Goal: Use online tool/utility: Utilize a website feature to perform a specific function

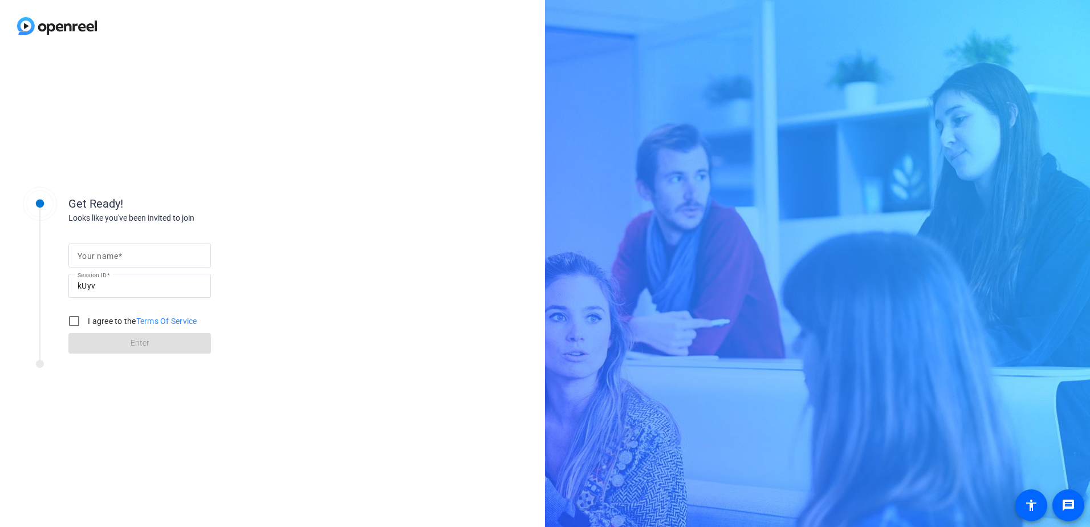
click at [112, 258] on mat-label "Your name" at bounding box center [98, 255] width 40 height 9
click at [112, 258] on input "Your name" at bounding box center [140, 255] width 124 height 14
type input "[PERSON_NAME]"
drag, startPoint x: 71, startPoint y: 316, endPoint x: 84, endPoint y: 324, distance: 15.1
click at [71, 317] on input "I agree to the Terms Of Service" at bounding box center [74, 320] width 23 height 23
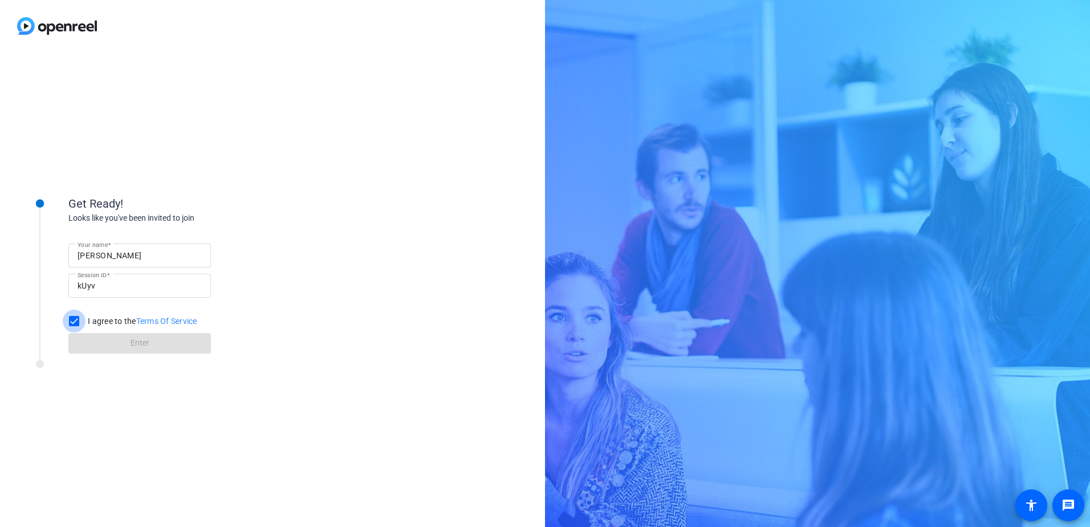
checkbox input "true"
click at [123, 336] on span at bounding box center [139, 342] width 142 height 27
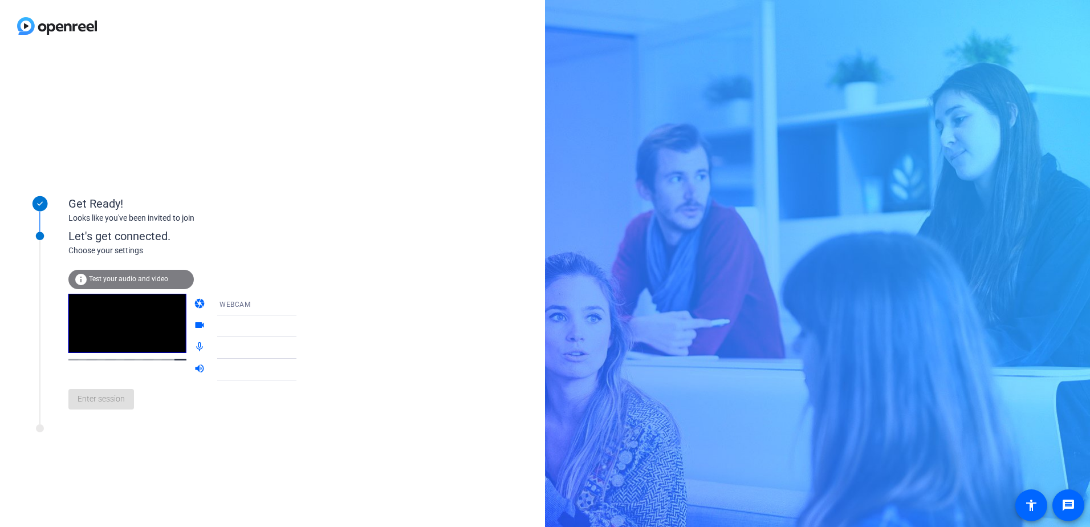
click at [105, 280] on span "Test your audio and video" at bounding box center [128, 279] width 79 height 8
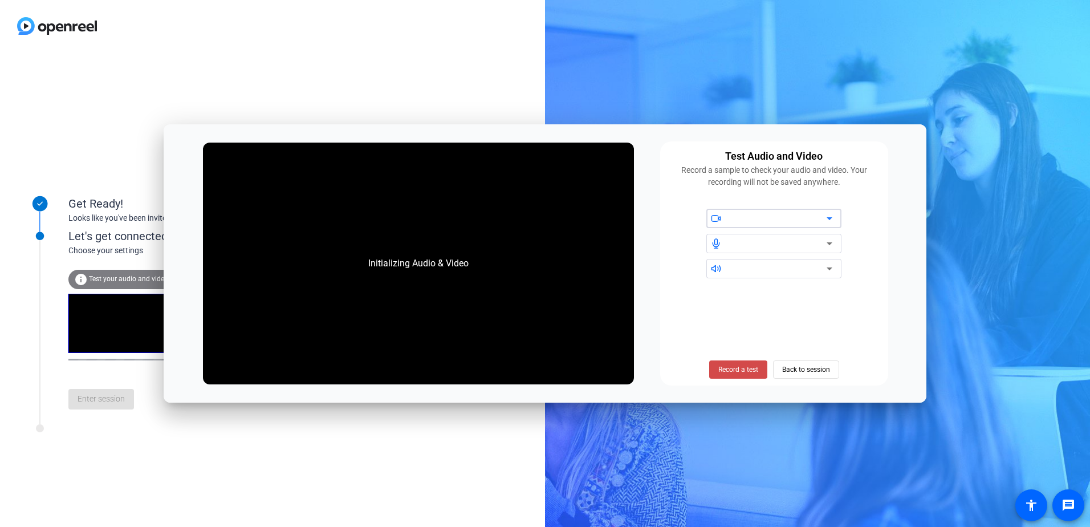
click at [729, 371] on span "Record a test" at bounding box center [738, 369] width 40 height 10
click at [752, 370] on span "Stop Testing (6s)" at bounding box center [738, 369] width 52 height 10
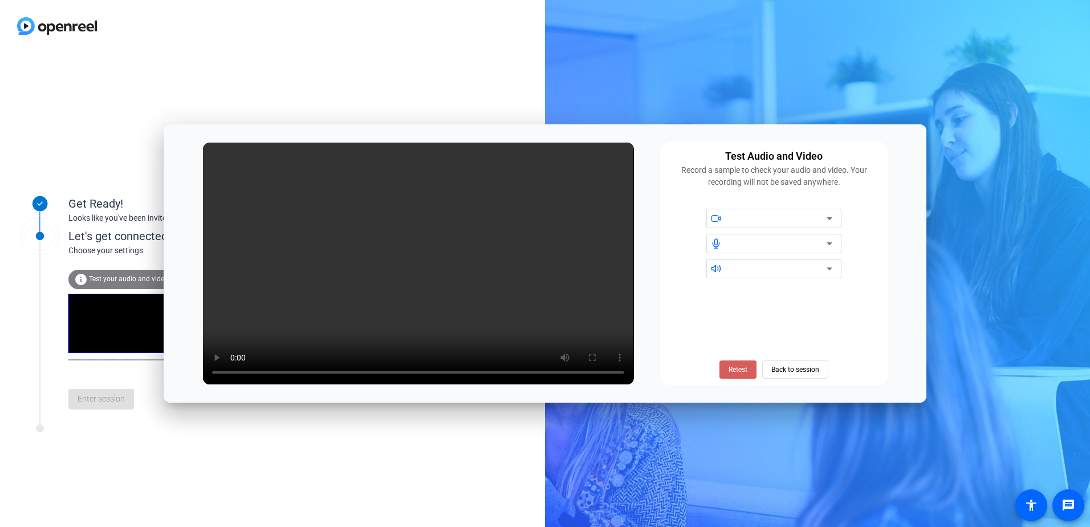
click at [729, 371] on span "Retest" at bounding box center [737, 369] width 19 height 10
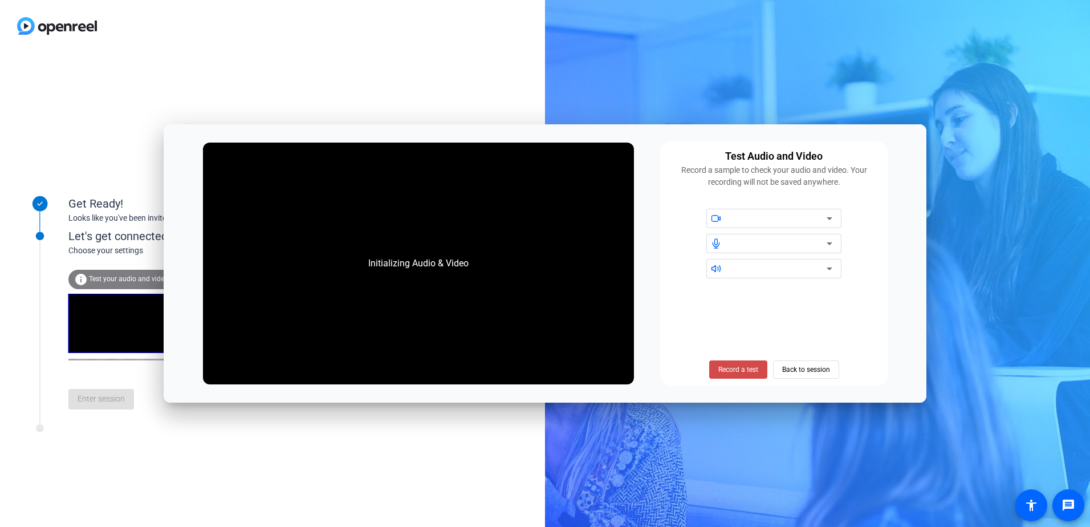
click at [728, 371] on span "Record a test" at bounding box center [738, 369] width 40 height 10
click at [760, 219] on div at bounding box center [777, 218] width 97 height 14
click at [738, 367] on span "Stop Testing (6s)" at bounding box center [738, 369] width 52 height 10
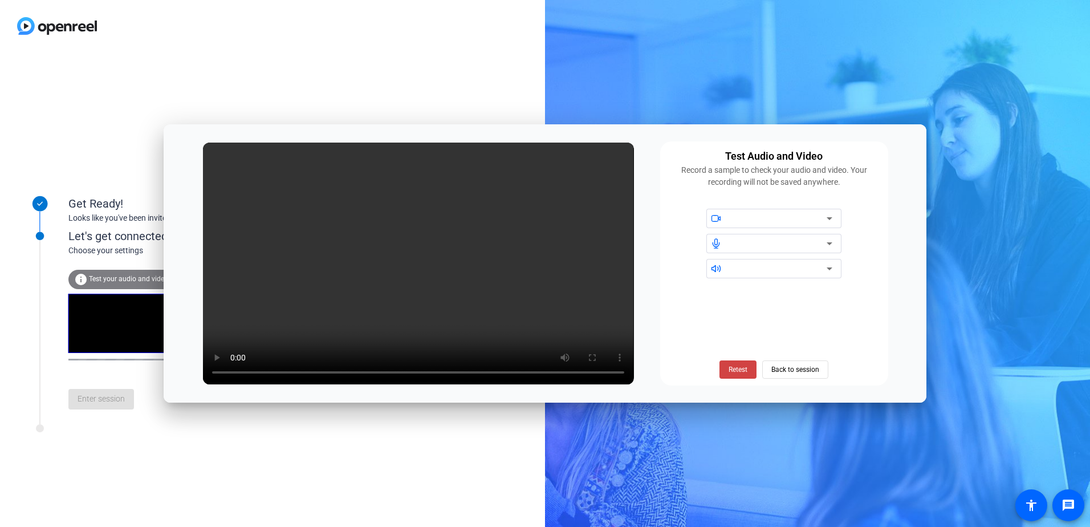
click at [826, 218] on icon at bounding box center [829, 218] width 14 height 14
click at [797, 370] on span "Back to session" at bounding box center [795, 369] width 48 height 22
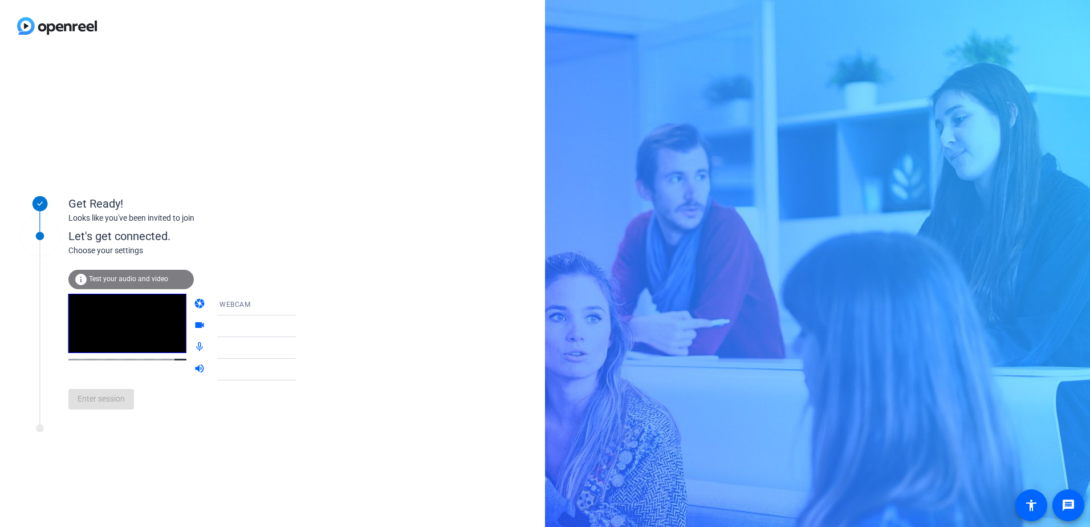
click at [305, 327] on icon at bounding box center [308, 326] width 6 height 3
click at [301, 348] on icon at bounding box center [308, 348] width 14 height 14
click at [194, 341] on mat-icon "mic_none" at bounding box center [201, 348] width 14 height 14
click at [194, 347] on mat-icon "mic_none" at bounding box center [201, 348] width 14 height 14
click at [117, 276] on span "Test your audio and video" at bounding box center [128, 279] width 79 height 8
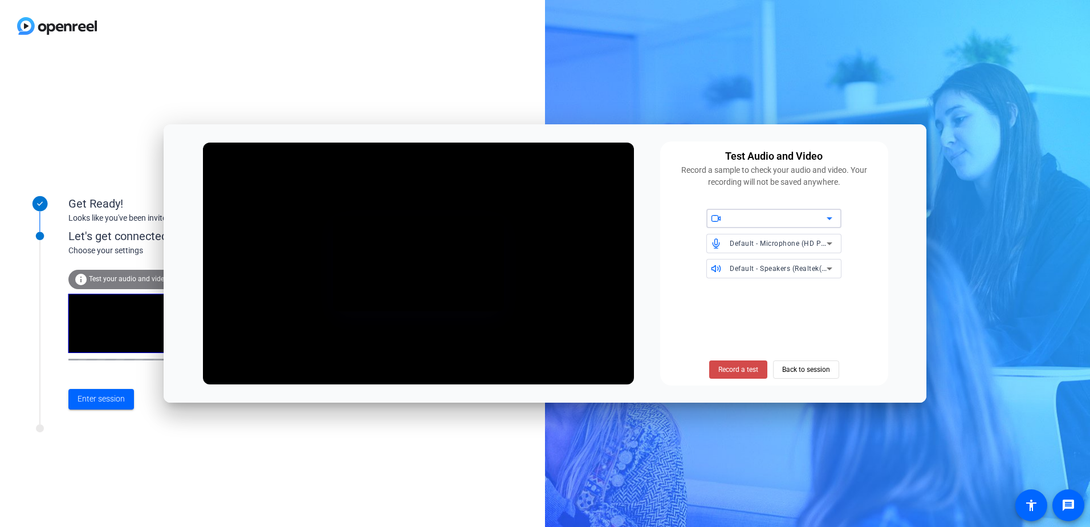
click at [727, 373] on span "Record a test" at bounding box center [738, 369] width 40 height 10
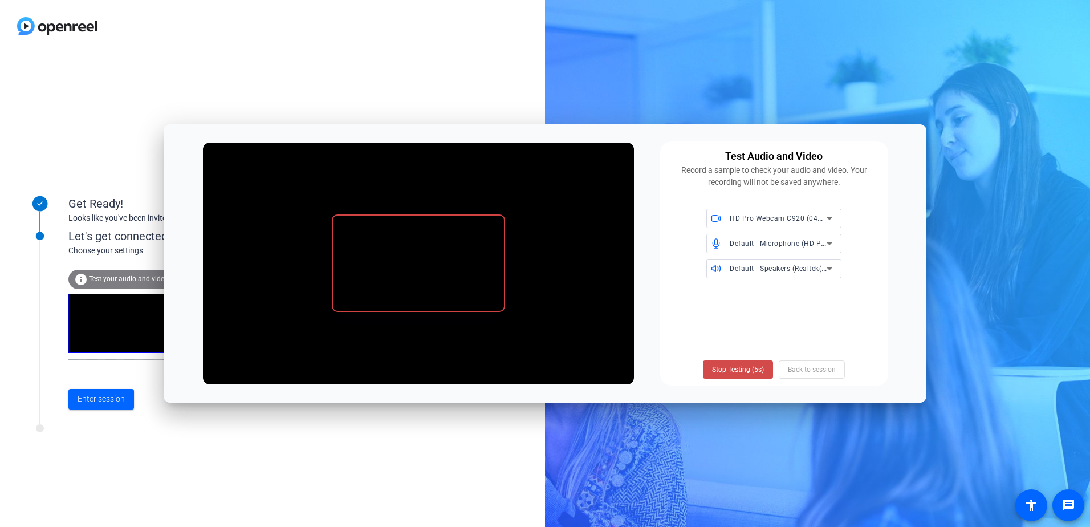
click at [737, 372] on span "Stop Testing (5s)" at bounding box center [738, 369] width 52 height 10
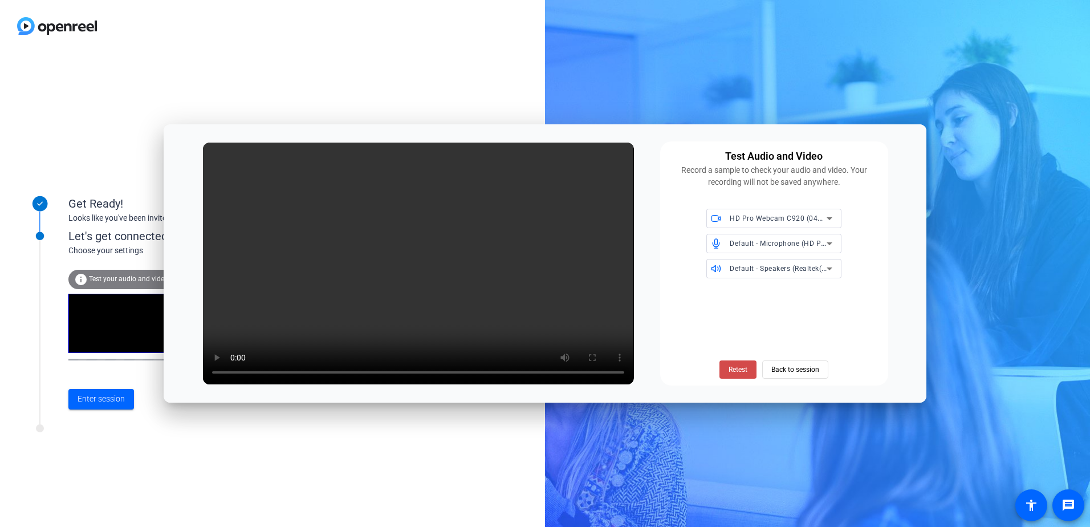
click at [729, 368] on span "Retest" at bounding box center [737, 369] width 19 height 10
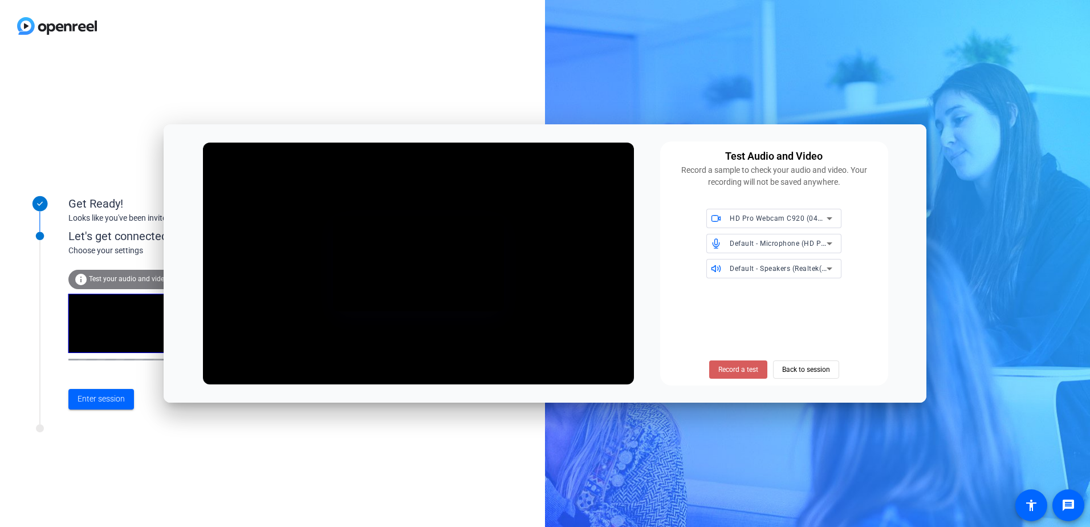
click at [724, 368] on span "Record a test" at bounding box center [738, 369] width 40 height 10
click at [722, 371] on span "Stop Testing (4s)" at bounding box center [738, 369] width 52 height 10
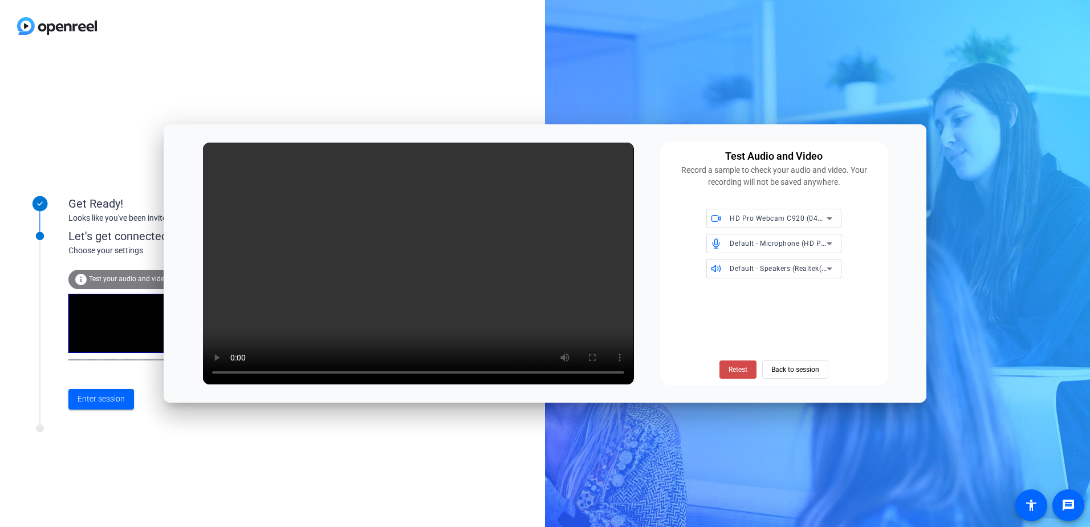
click at [732, 368] on span "Retest" at bounding box center [737, 369] width 19 height 10
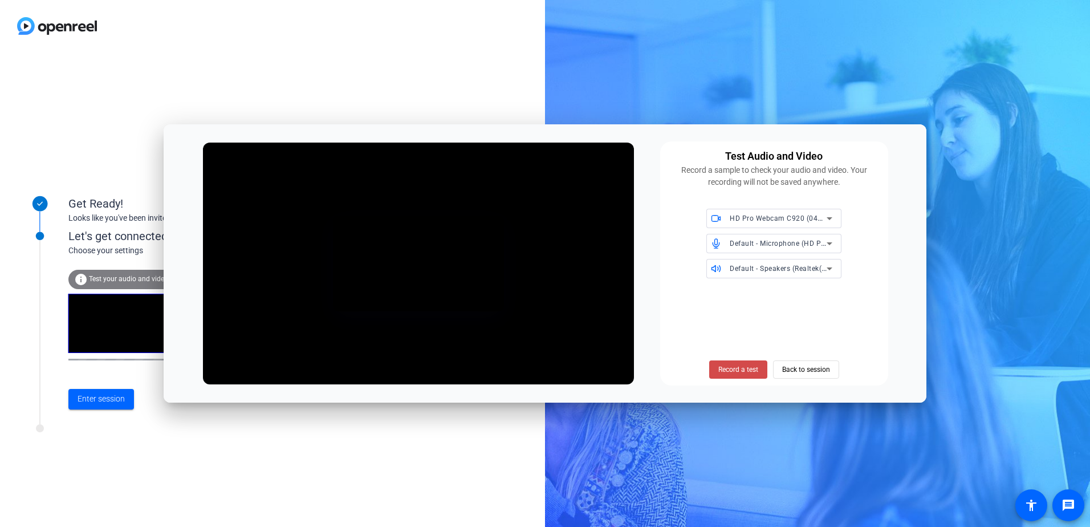
click at [727, 370] on span "Record a test" at bounding box center [738, 369] width 40 height 10
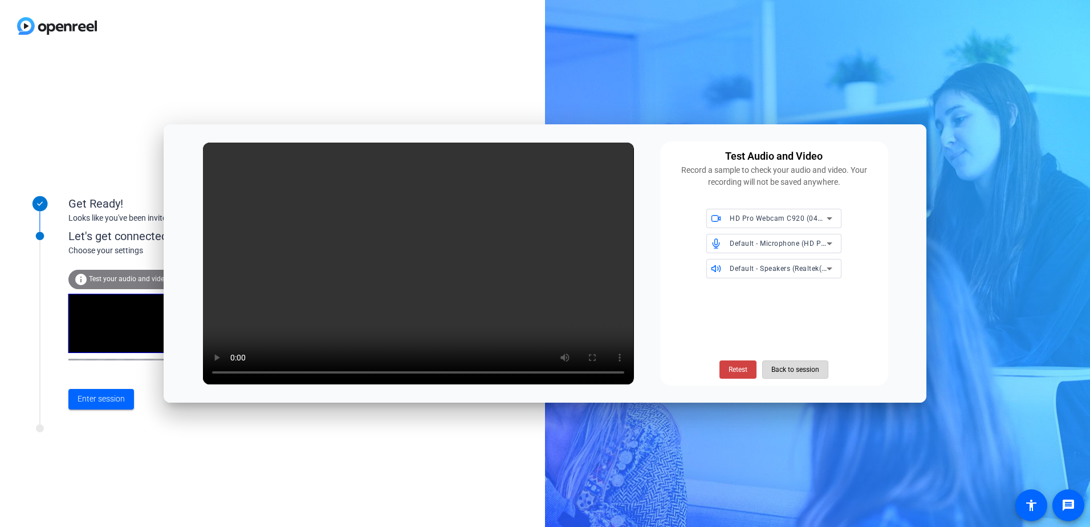
click at [804, 370] on span "Back to session" at bounding box center [795, 369] width 48 height 22
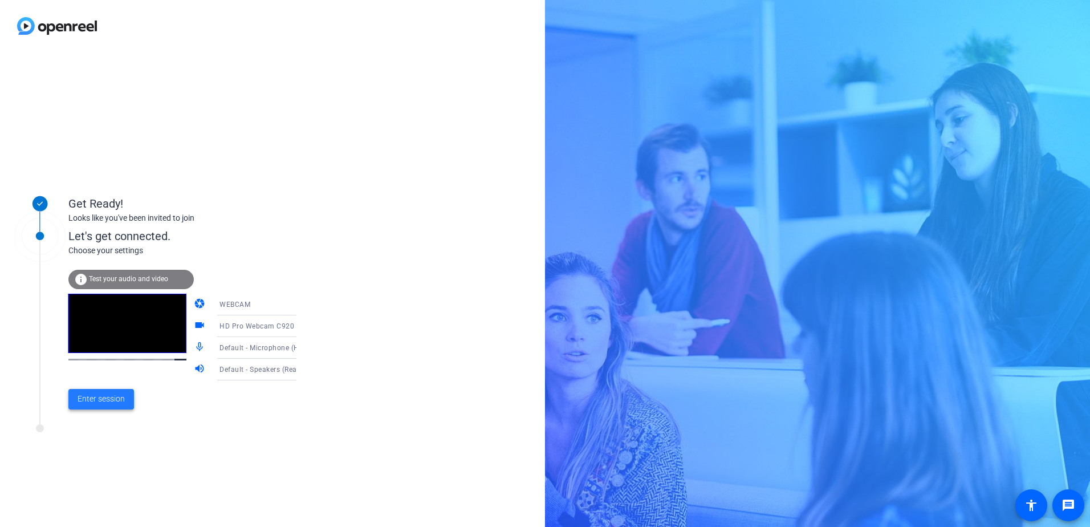
click at [104, 401] on span "Enter session" at bounding box center [101, 399] width 47 height 12
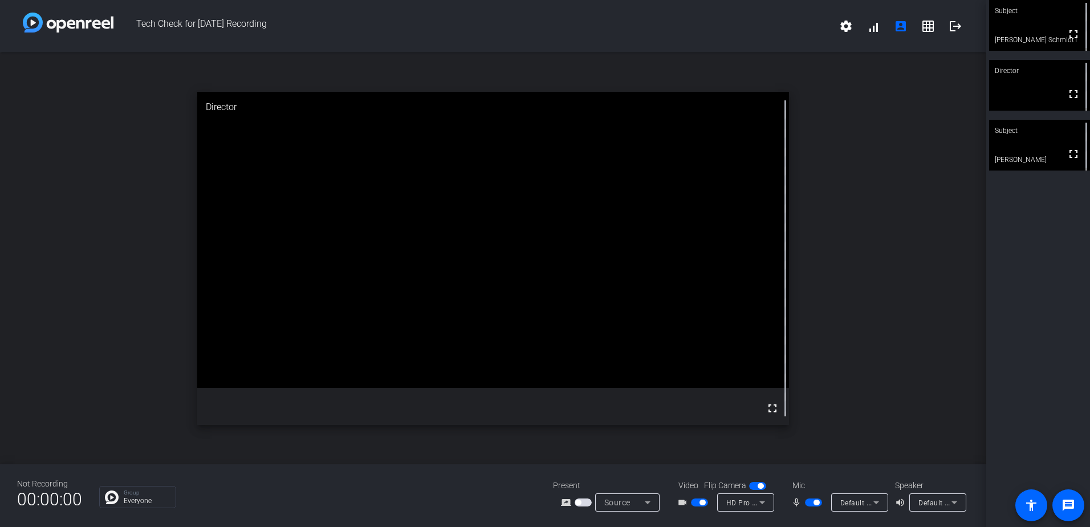
click at [829, 331] on div "open_in_new Director fullscreen" at bounding box center [493, 257] width 986 height 411
click at [1070, 36] on mat-icon "fullscreen" at bounding box center [1073, 34] width 14 height 14
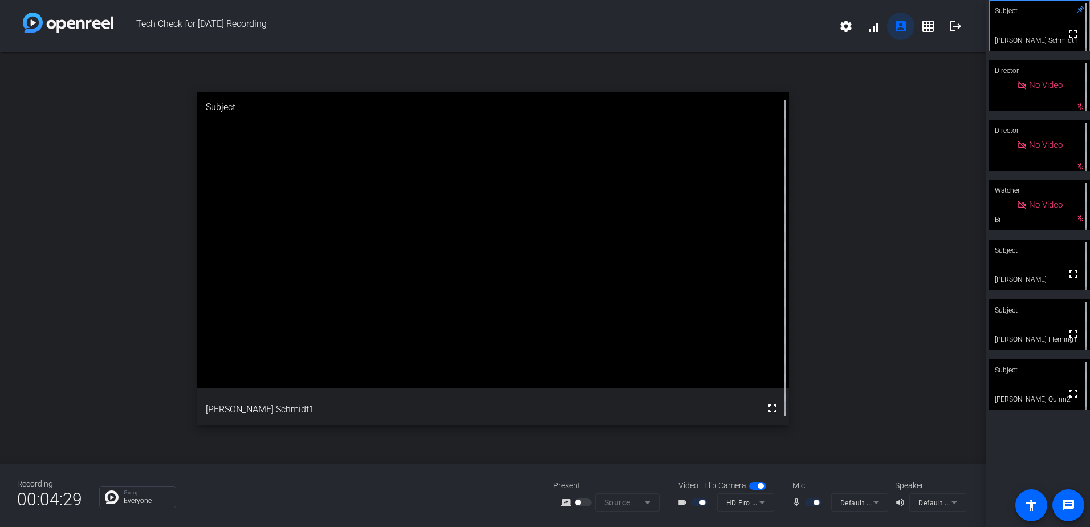
click at [903, 25] on mat-icon "account_box" at bounding box center [901, 26] width 14 height 14
click at [924, 27] on mat-icon "grid_on" at bounding box center [928, 26] width 14 height 14
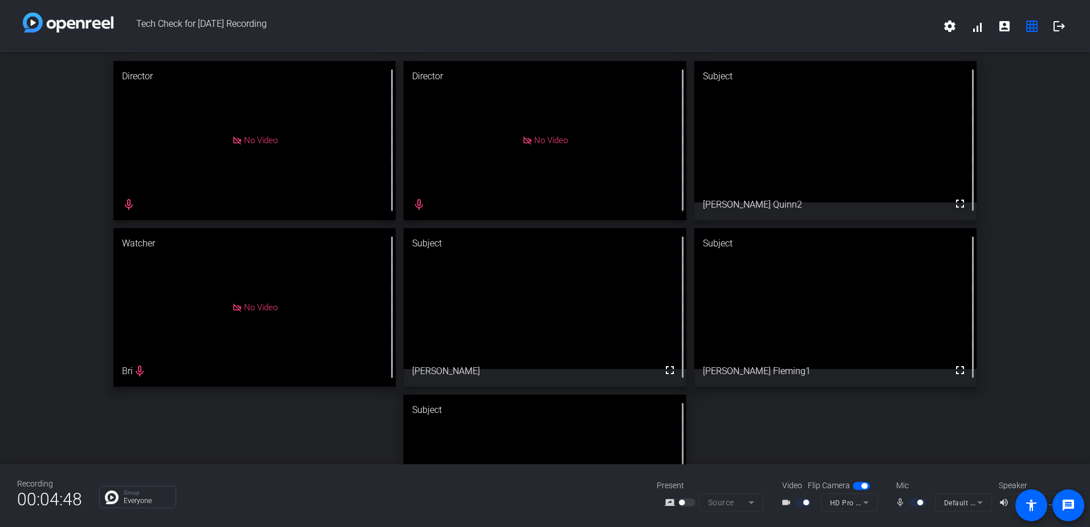
drag, startPoint x: 862, startPoint y: 292, endPoint x: 853, endPoint y: 129, distance: 162.7
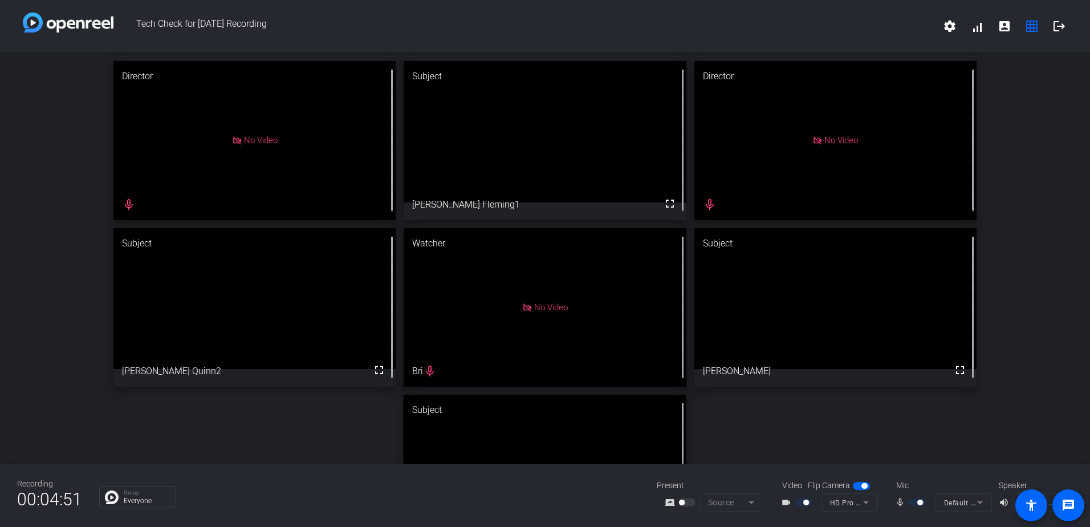
drag, startPoint x: 838, startPoint y: 319, endPoint x: 525, endPoint y: 158, distance: 351.0
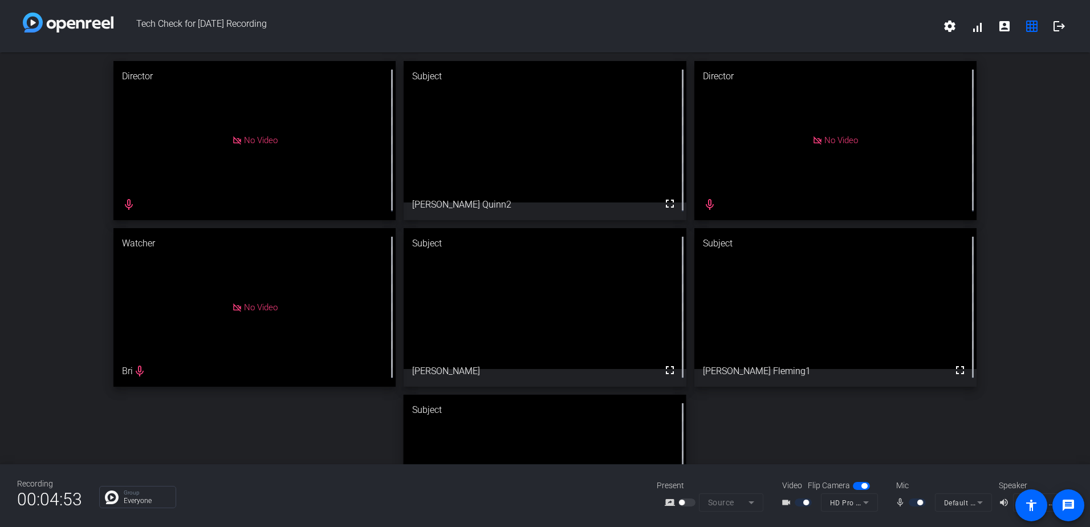
click at [565, 304] on video at bounding box center [544, 298] width 283 height 141
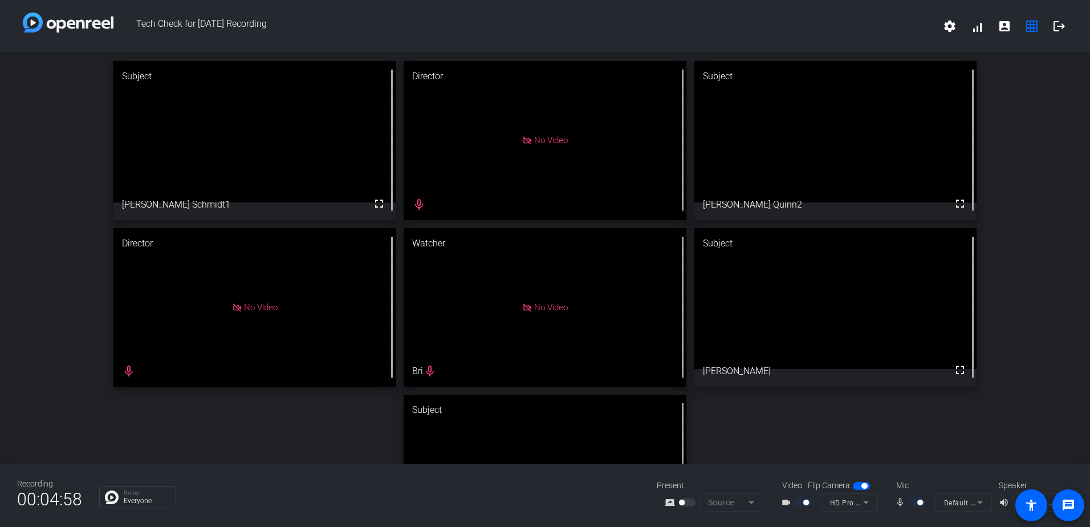
drag, startPoint x: 523, startPoint y: 430, endPoint x: 212, endPoint y: 116, distance: 441.7
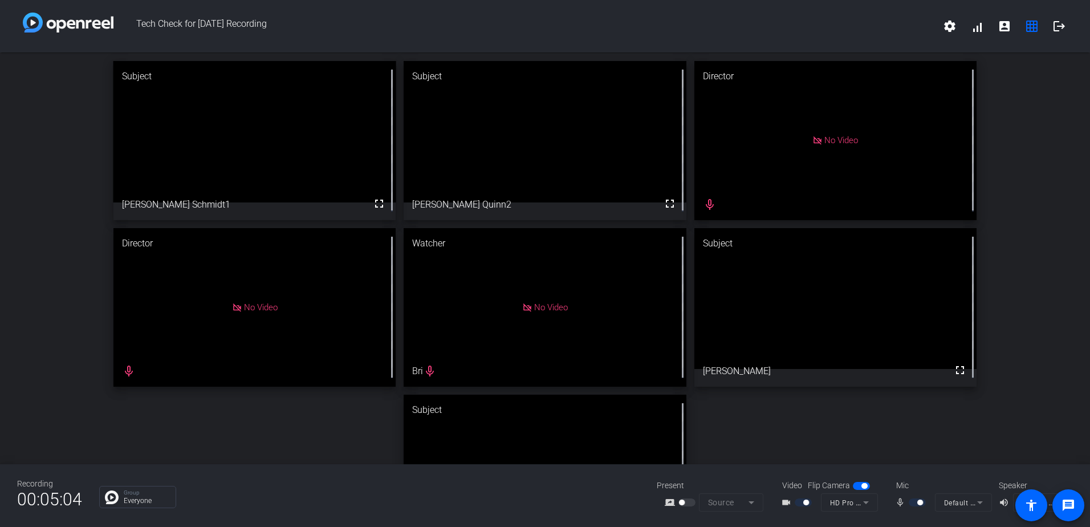
drag, startPoint x: 569, startPoint y: 445, endPoint x: 568, endPoint y: 135, distance: 310.0
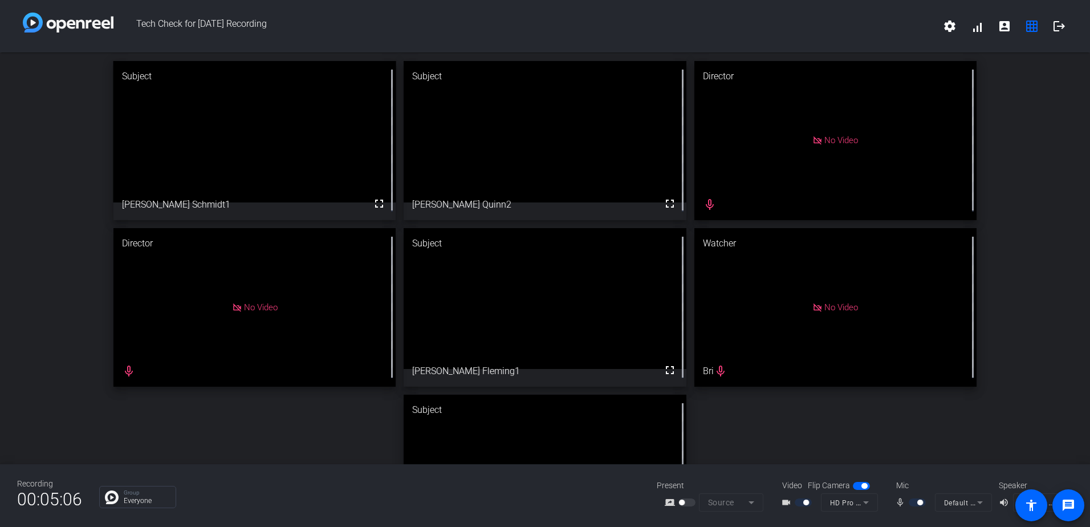
drag, startPoint x: 573, startPoint y: 441, endPoint x: 565, endPoint y: 271, distance: 169.5
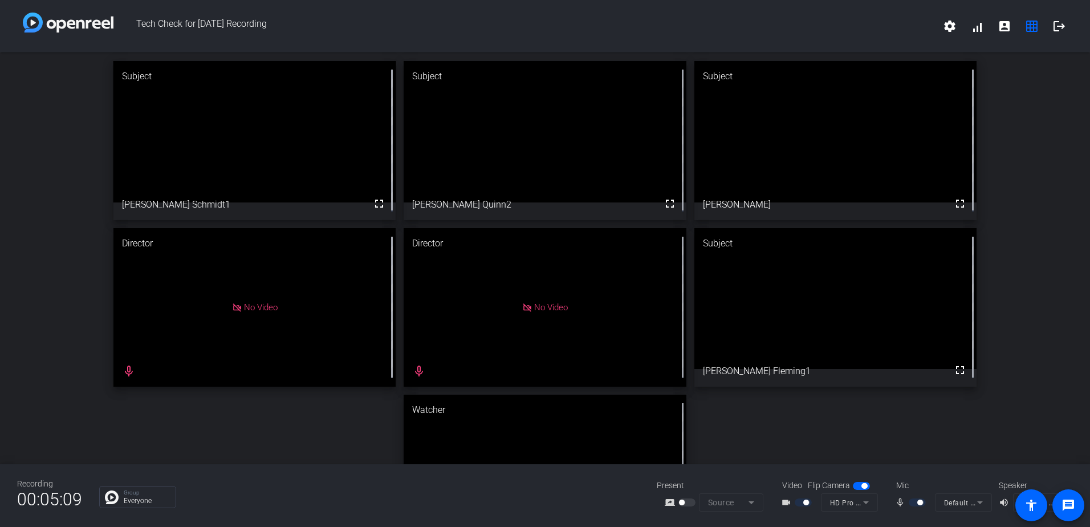
drag, startPoint x: 600, startPoint y: 421, endPoint x: 870, endPoint y: 91, distance: 427.3
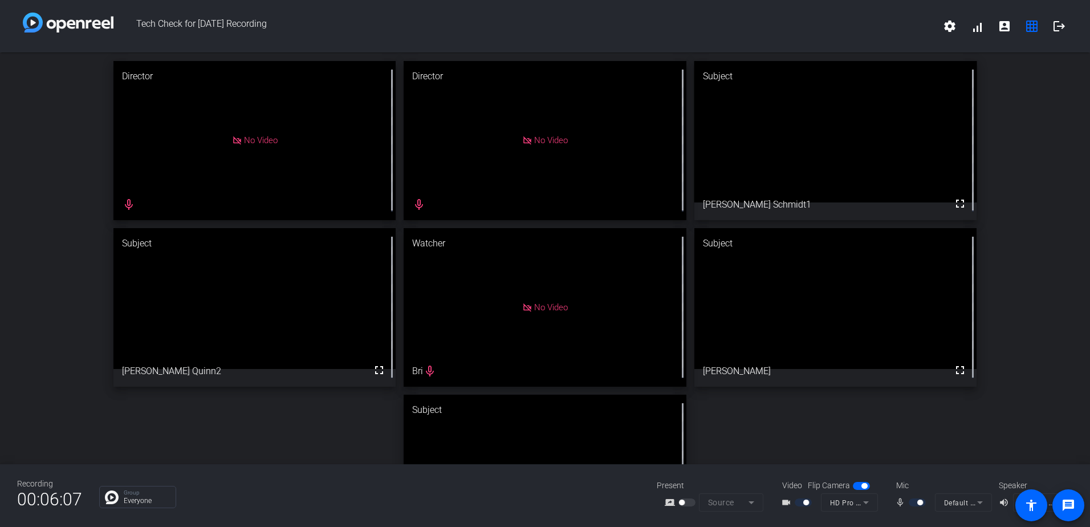
drag, startPoint x: 558, startPoint y: 445, endPoint x: 261, endPoint y: 283, distance: 338.2
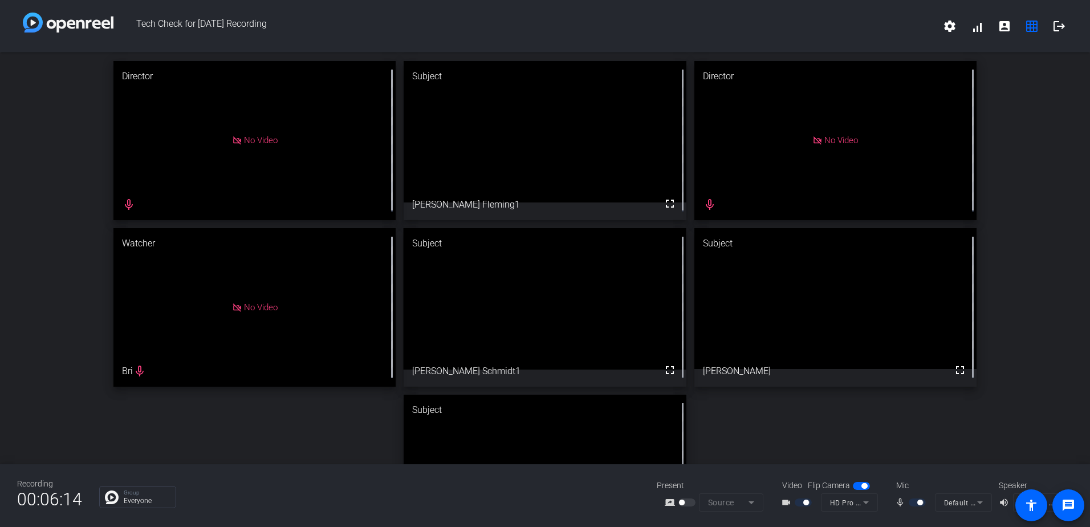
drag, startPoint x: 506, startPoint y: 420, endPoint x: 499, endPoint y: 144, distance: 276.5
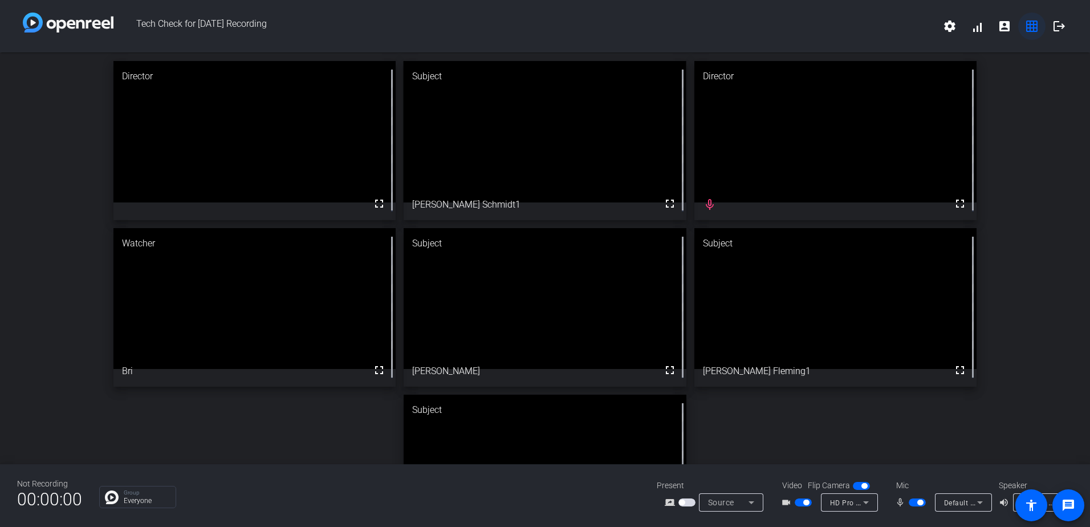
click at [1034, 30] on mat-icon "grid_on" at bounding box center [1032, 26] width 14 height 14
click at [1007, 29] on mat-icon "account_box" at bounding box center [1004, 26] width 14 height 14
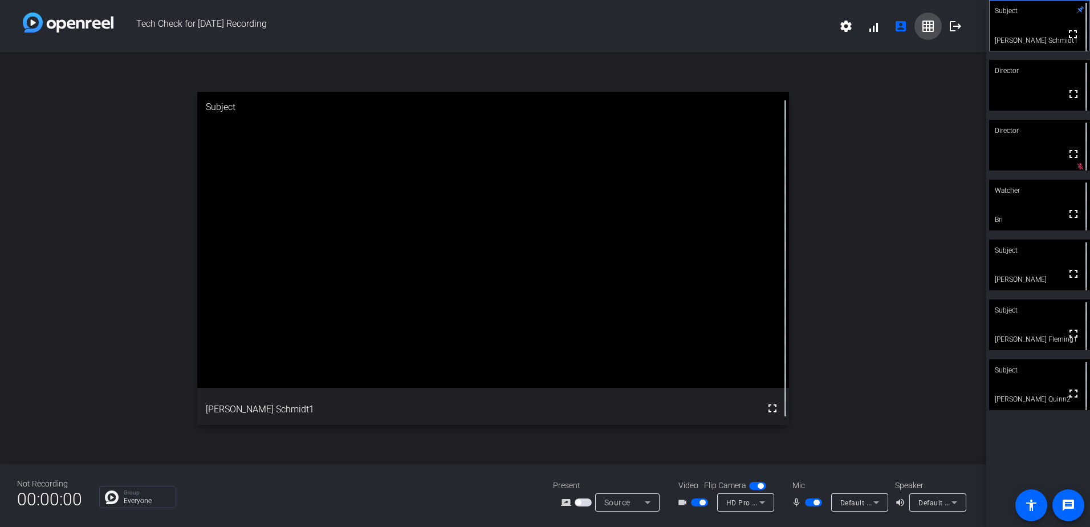
click at [927, 29] on mat-icon "grid_on" at bounding box center [928, 26] width 14 height 14
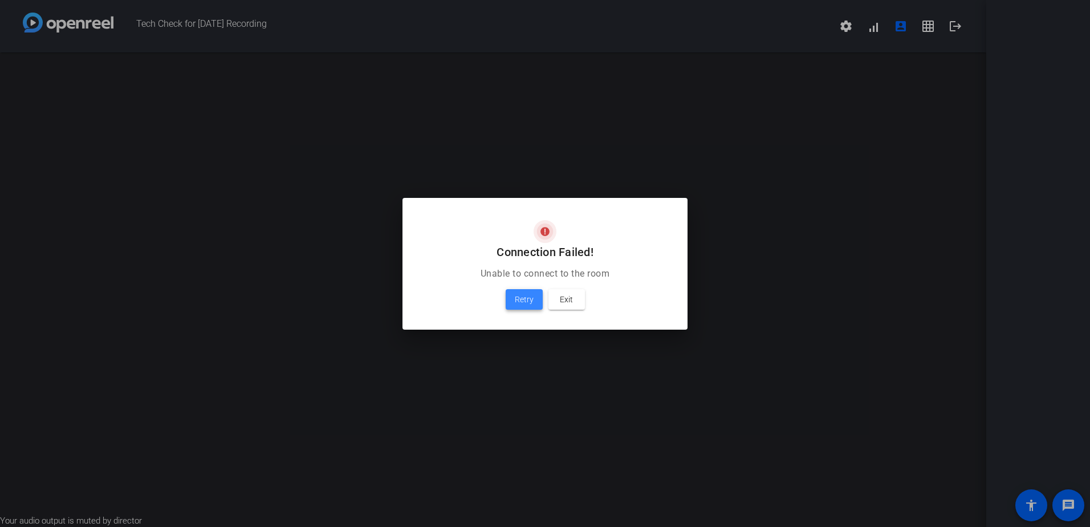
click at [520, 300] on span "Retry" at bounding box center [524, 299] width 19 height 14
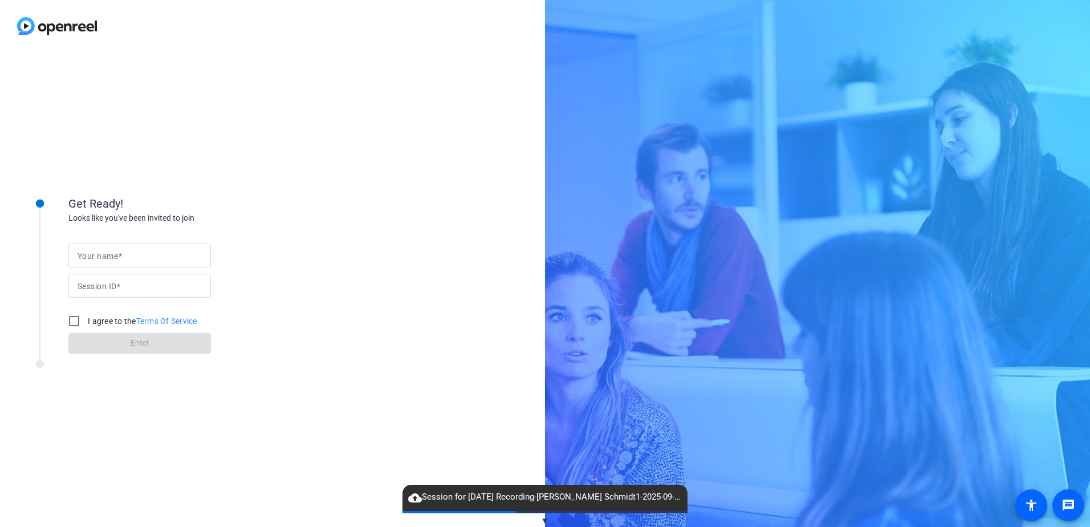
click at [119, 252] on span at bounding box center [120, 255] width 4 height 9
click at [119, 252] on input "Your name" at bounding box center [140, 255] width 124 height 14
type input "[PERSON_NAME]"
drag, startPoint x: 75, startPoint y: 323, endPoint x: 80, endPoint y: 333, distance: 12.0
click at [74, 323] on input "I agree to the Terms Of Service" at bounding box center [74, 320] width 23 height 23
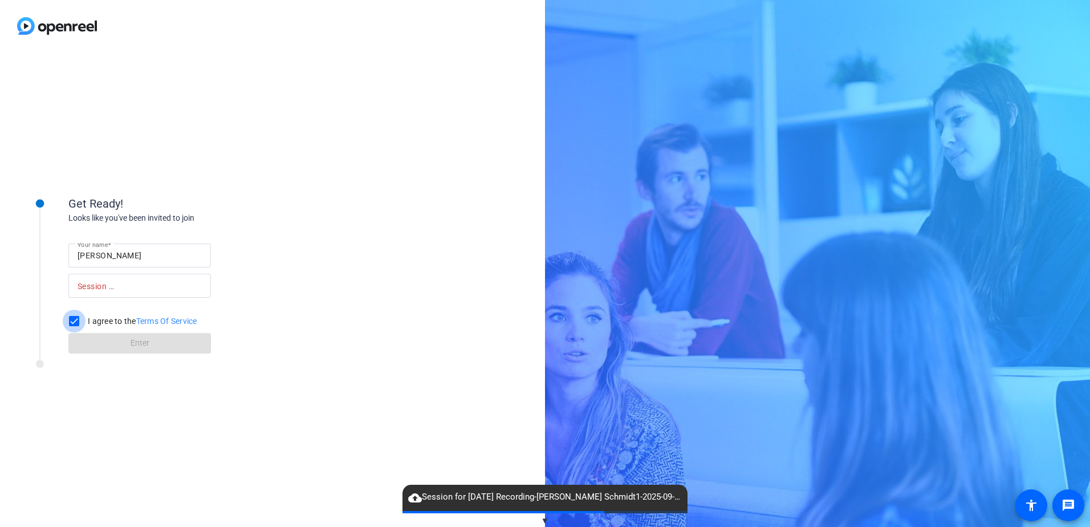
checkbox input "true"
click at [98, 342] on form "Your name James Schmidt Session ID I agree to the Terms Of Service Enter" at bounding box center [139, 295] width 142 height 116
click at [556, 500] on span "cloud_upload Session for Sept 22nd Recording-James Schmidt1-2025-09-22-10-14-53…" at bounding box center [544, 497] width 285 height 14
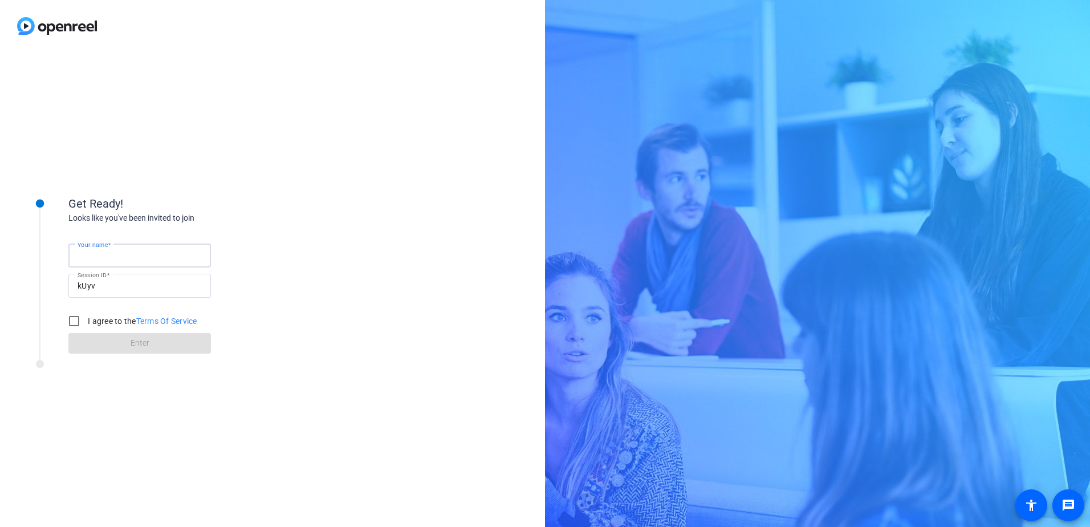
click at [129, 248] on input "Your name" at bounding box center [140, 255] width 124 height 14
type input "[PERSON_NAME]"
click at [73, 318] on input "I agree to the Terms Of Service" at bounding box center [74, 320] width 23 height 23
checkbox input "true"
click at [95, 345] on span at bounding box center [139, 342] width 142 height 27
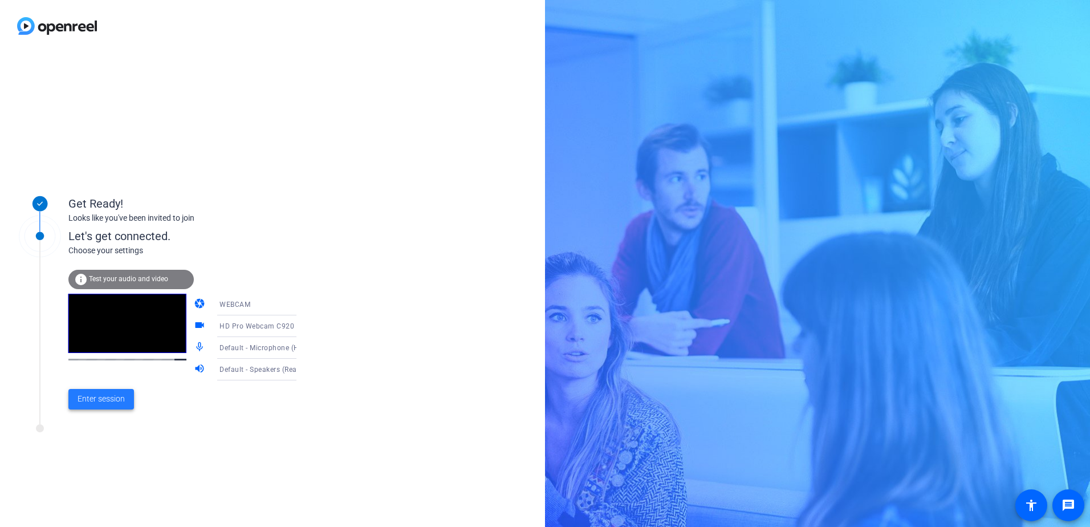
click at [92, 396] on span "Enter session" at bounding box center [101, 399] width 47 height 12
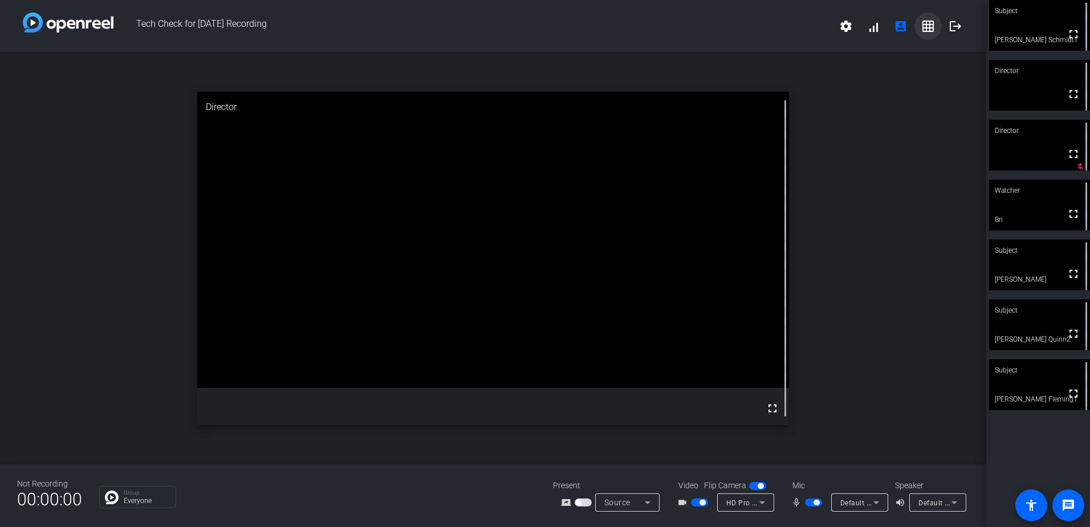
click at [925, 27] on mat-icon "grid_on" at bounding box center [928, 26] width 14 height 14
